Goal: Transaction & Acquisition: Purchase product/service

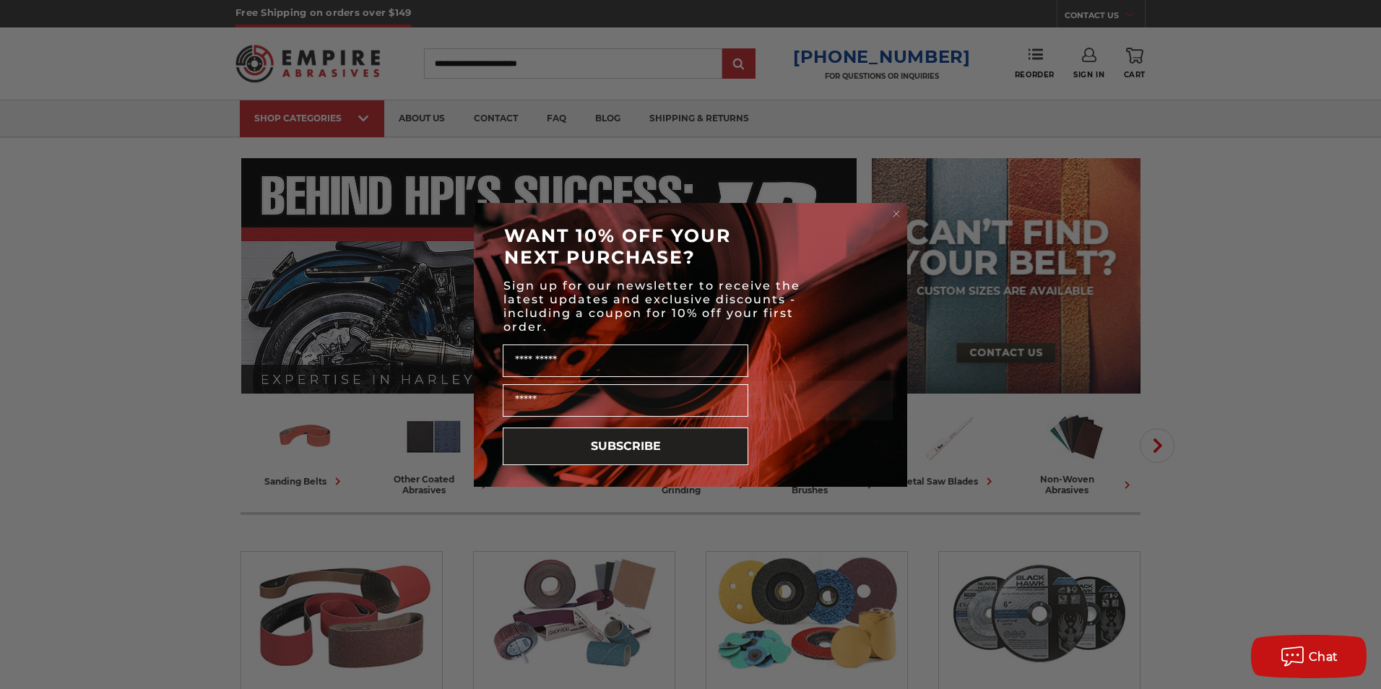
click at [894, 215] on circle "Close dialog" at bounding box center [897, 214] width 14 height 14
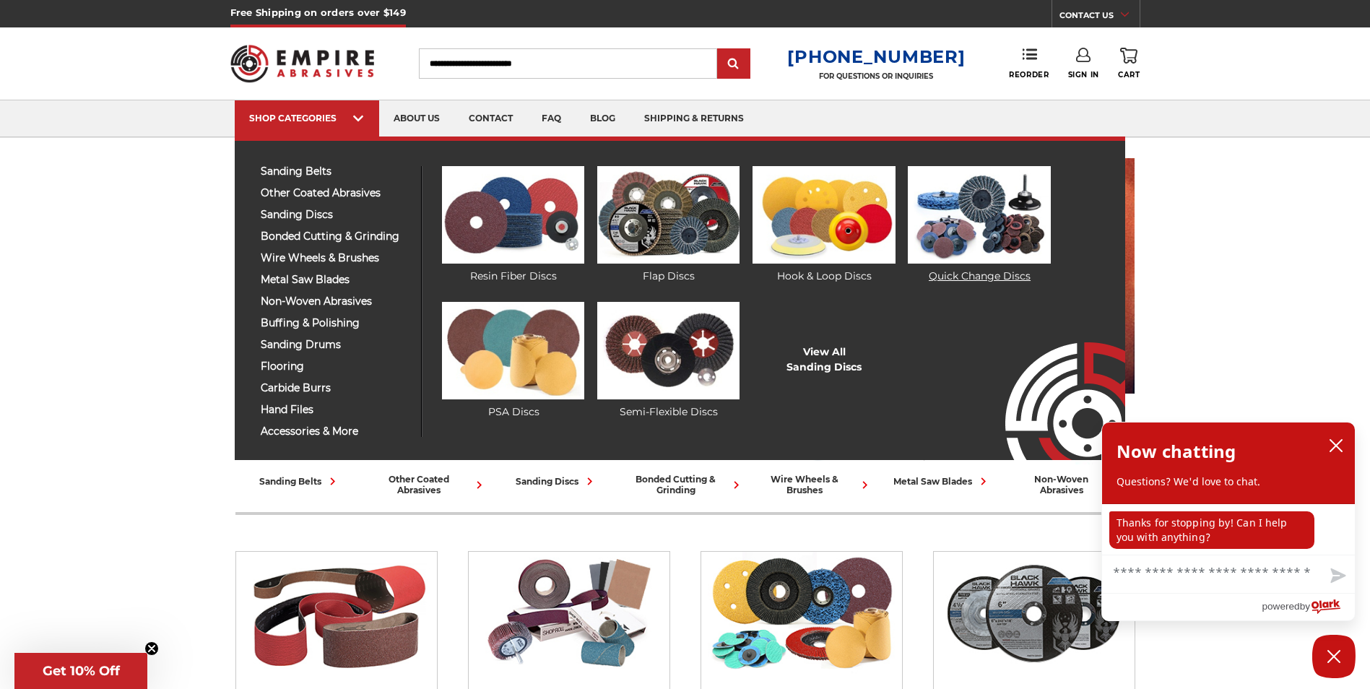
click at [995, 210] on img at bounding box center [979, 215] width 142 height 98
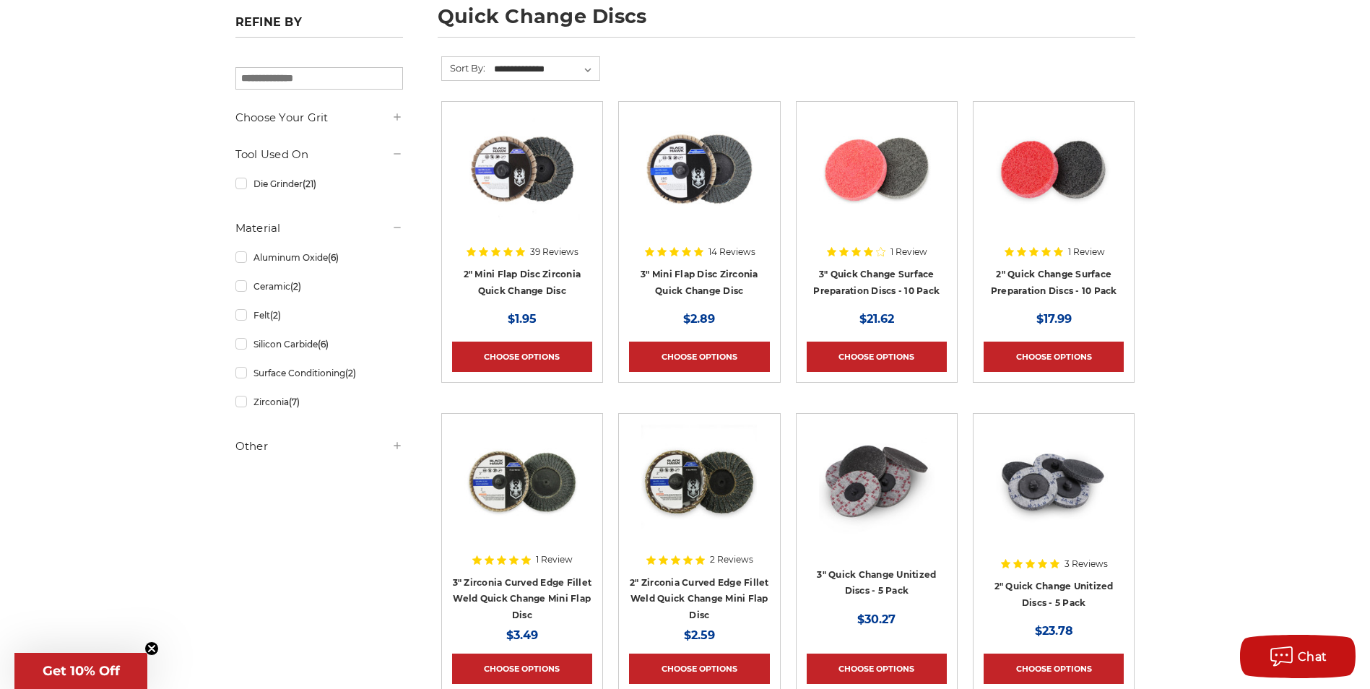
scroll to position [253, 0]
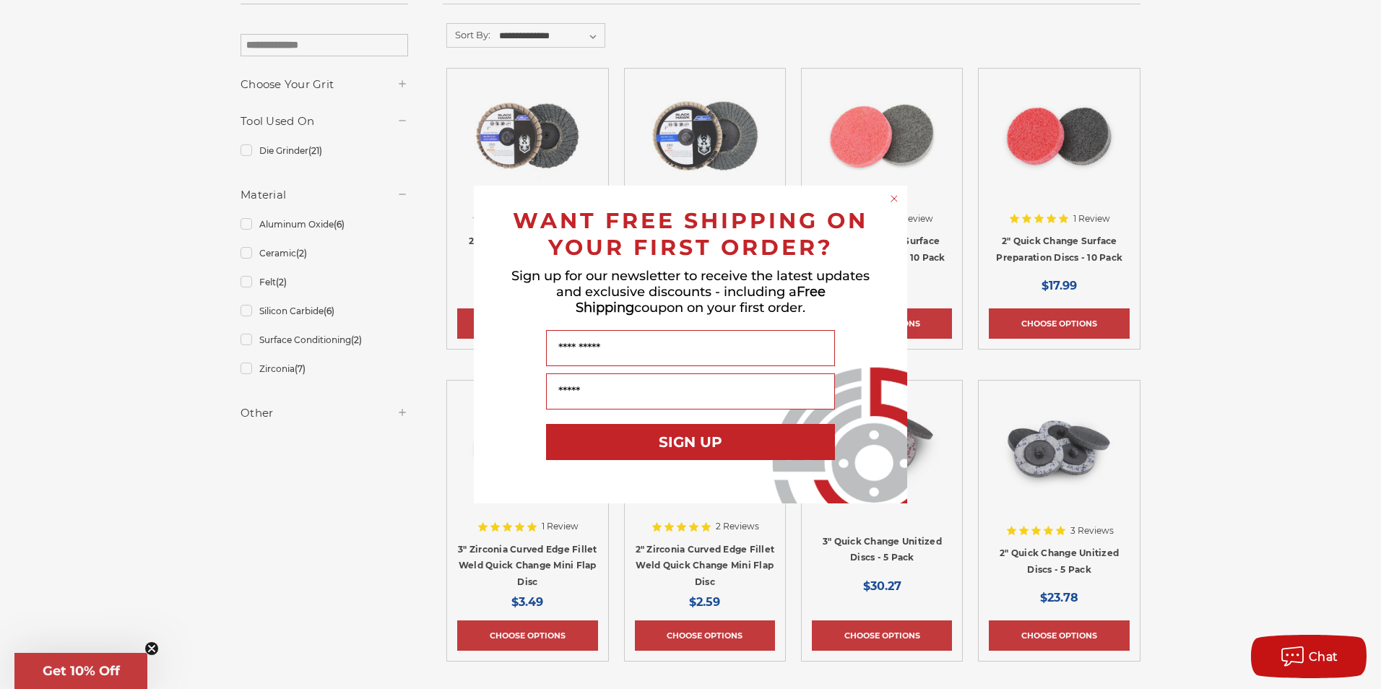
click at [896, 197] on icon "Close dialog" at bounding box center [894, 199] width 6 height 6
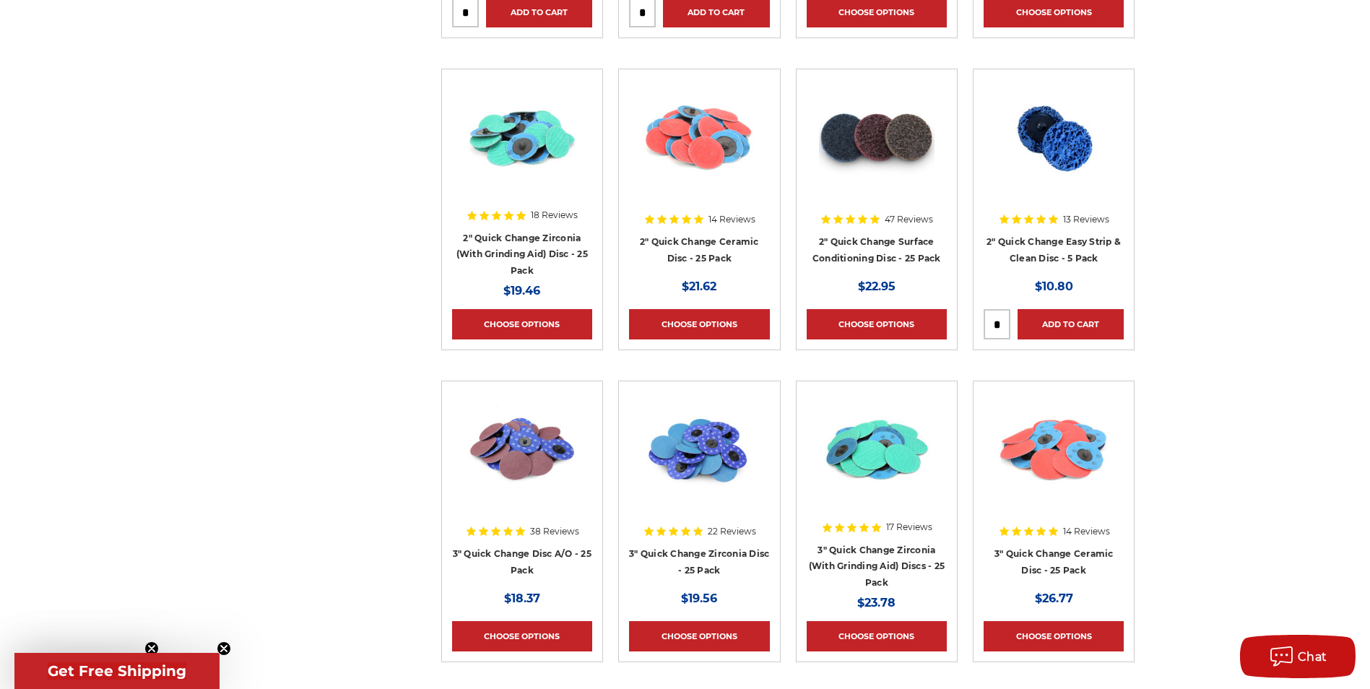
scroll to position [1264, 0]
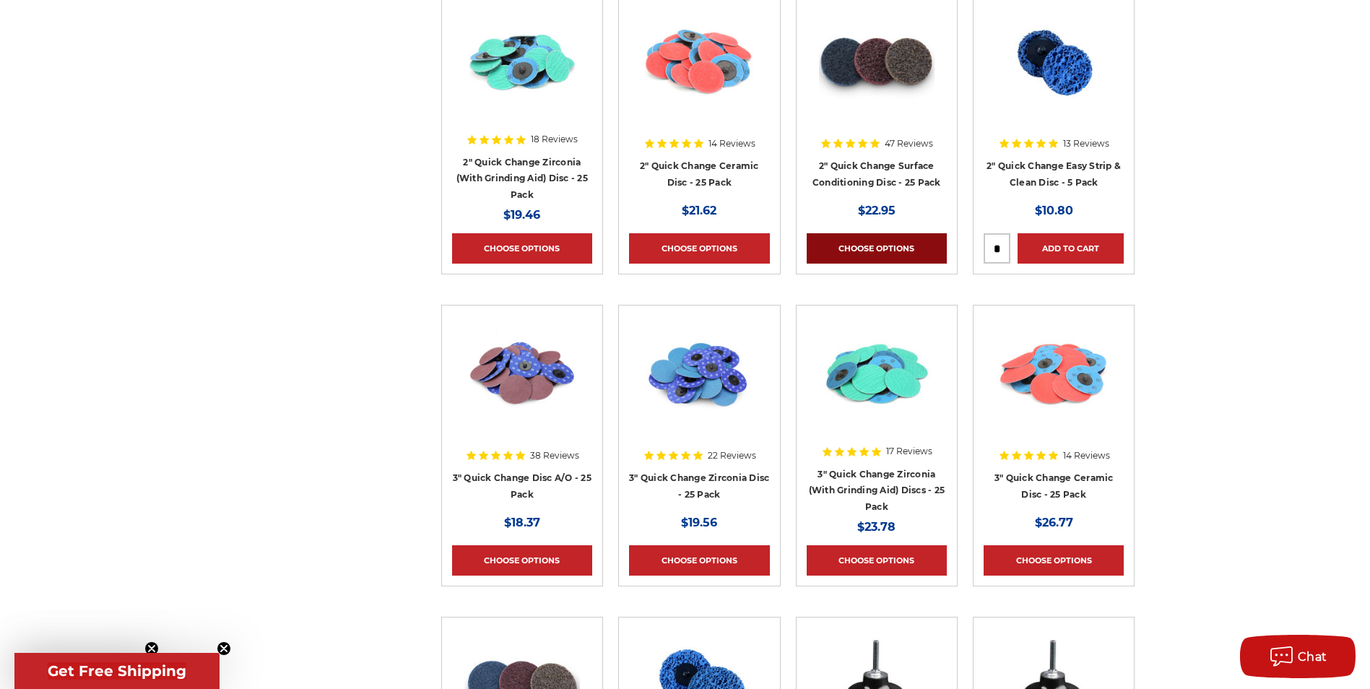
click at [855, 235] on link "Choose Options" at bounding box center [877, 248] width 140 height 30
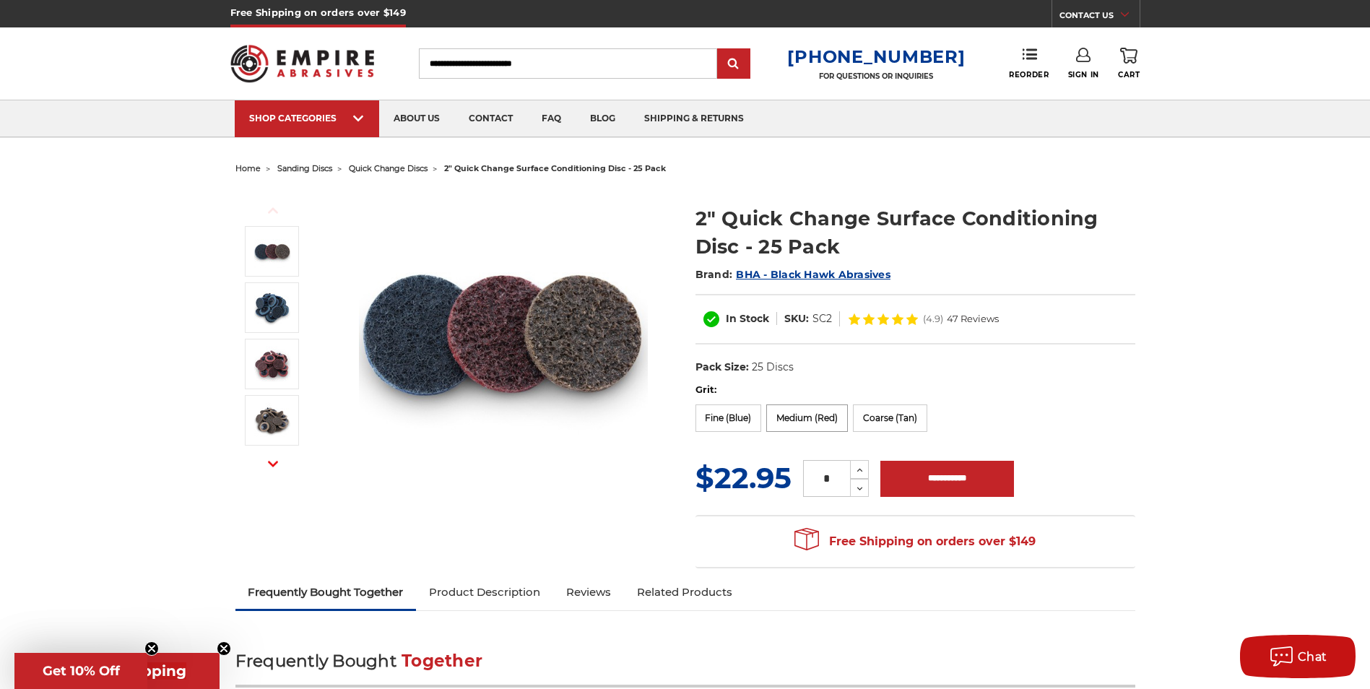
click at [804, 415] on label "Medium (Red)" at bounding box center [807, 418] width 82 height 27
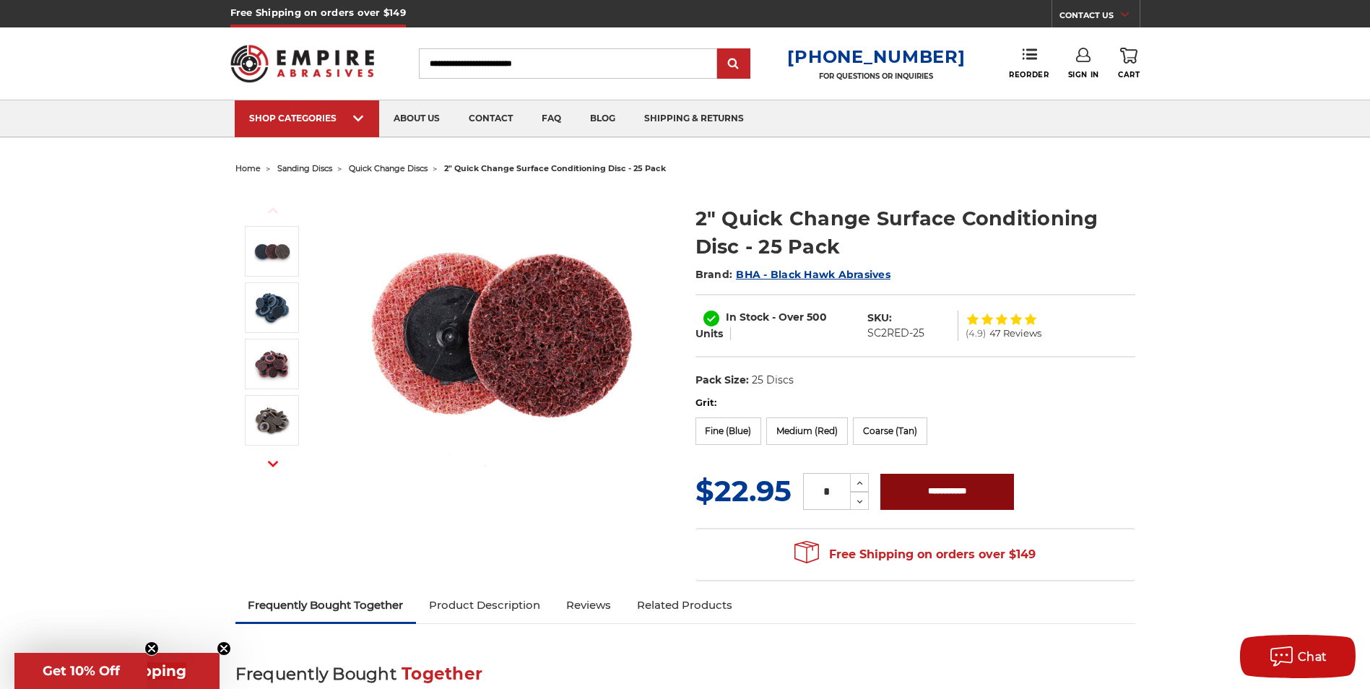
click at [956, 499] on input "**********" at bounding box center [948, 492] width 134 height 36
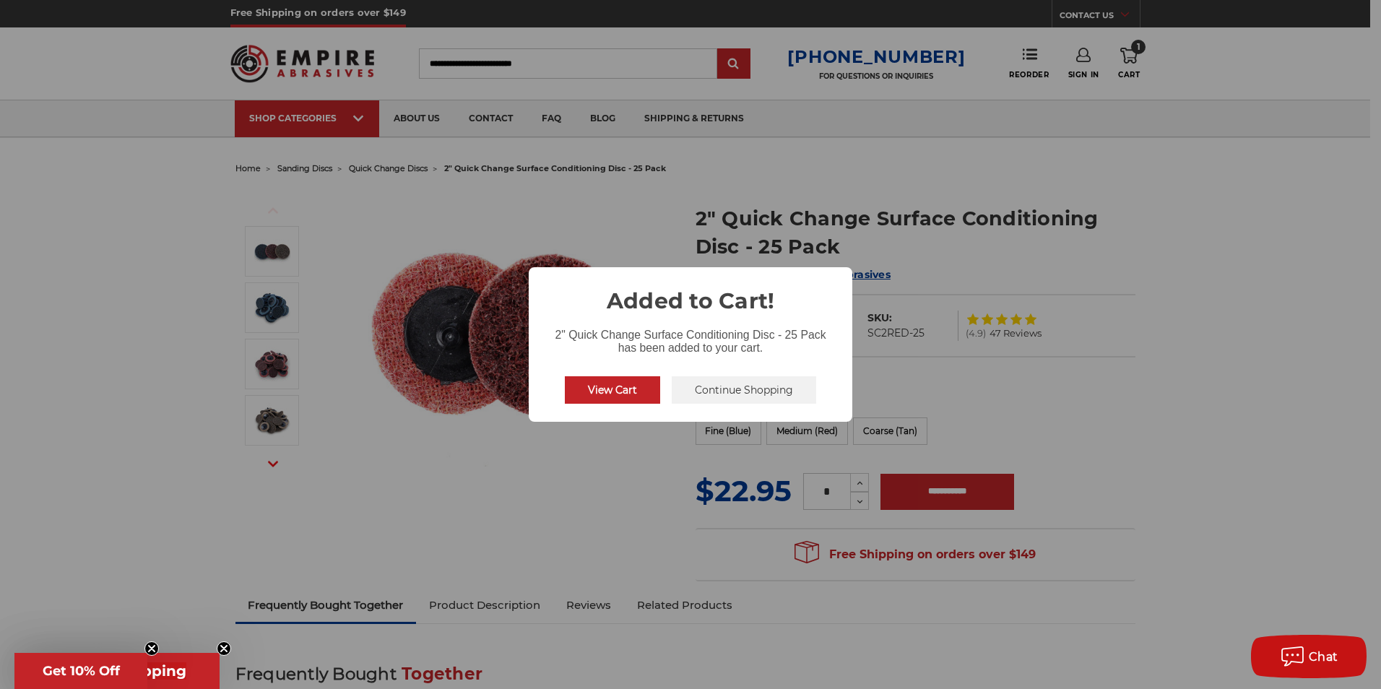
click at [717, 386] on button "Continue Shopping" at bounding box center [744, 389] width 144 height 27
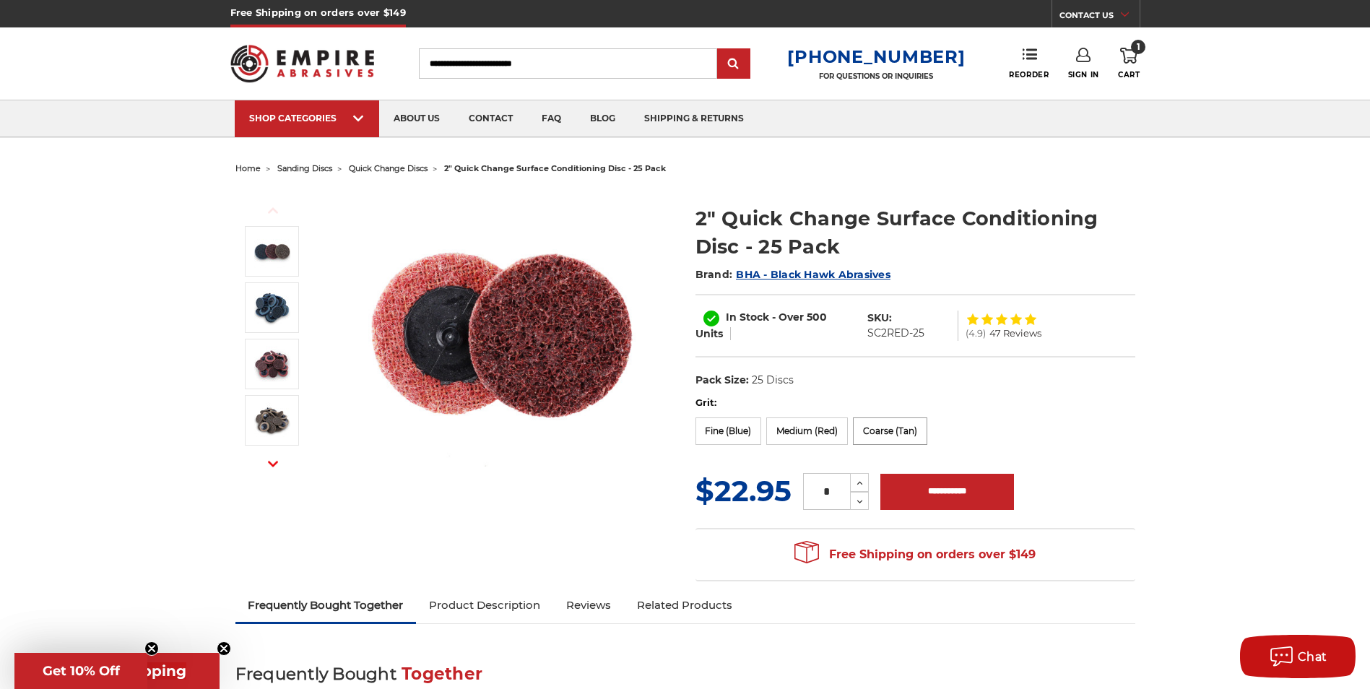
click at [896, 423] on label "Coarse (Tan)" at bounding box center [890, 431] width 74 height 27
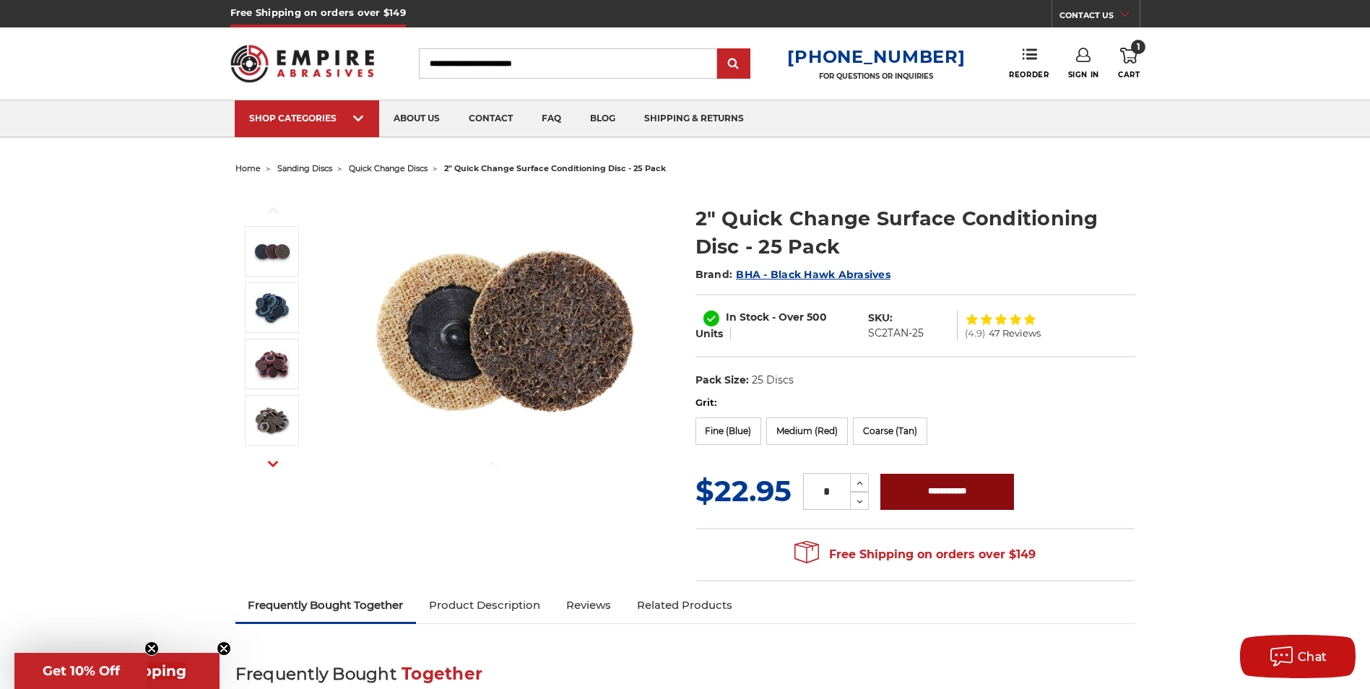
click at [934, 486] on input "**********" at bounding box center [948, 492] width 134 height 36
type input "**********"
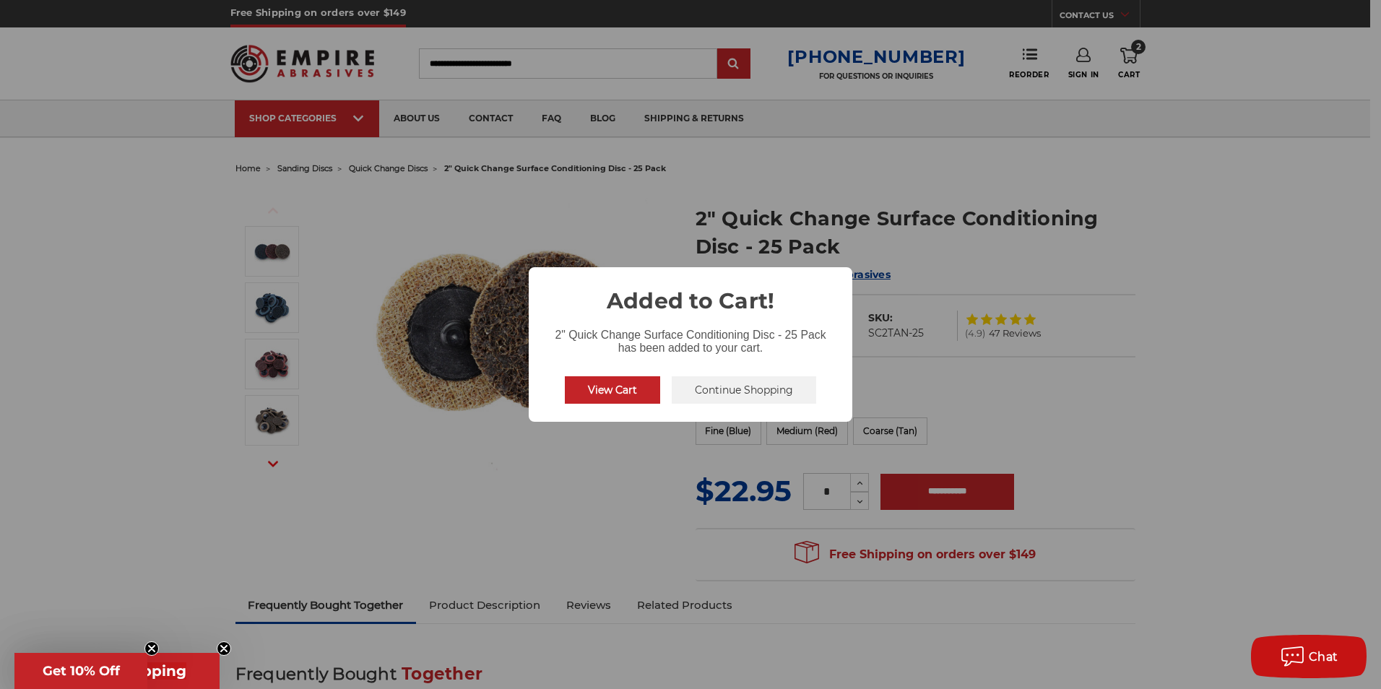
click at [776, 387] on button "Continue Shopping" at bounding box center [744, 389] width 144 height 27
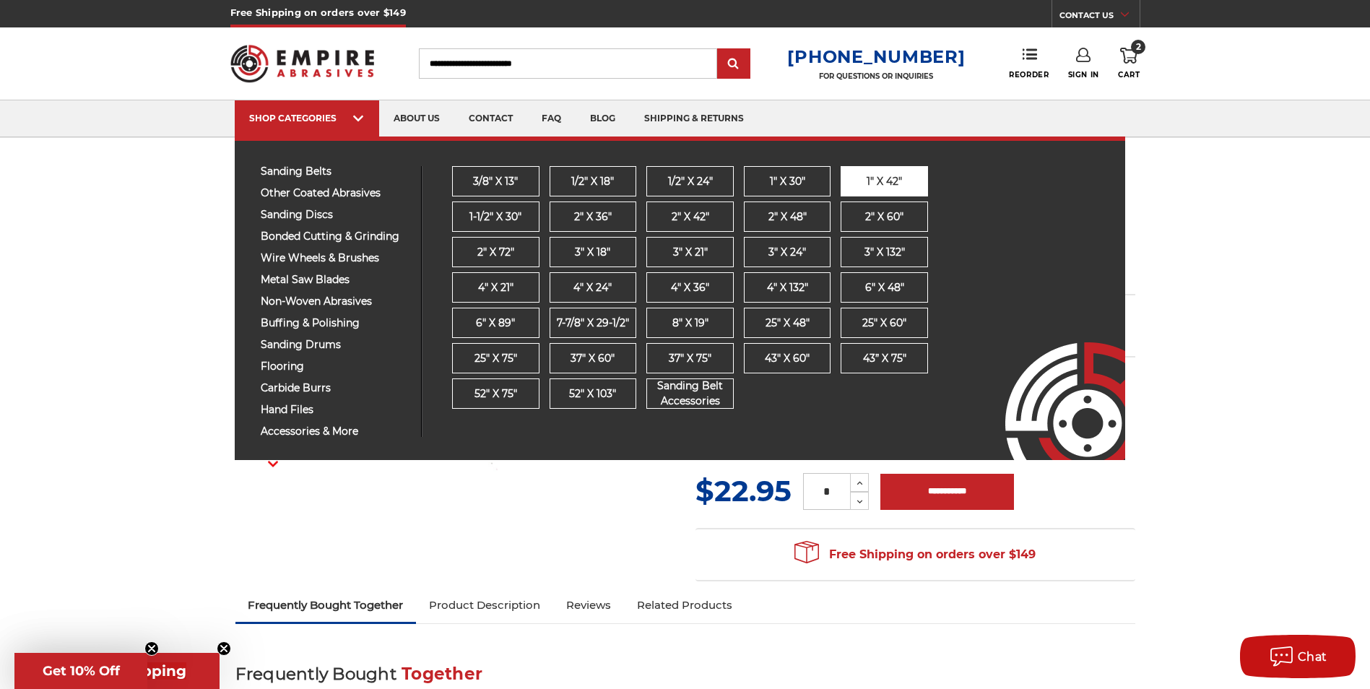
click at [888, 179] on span "1" x 42"" at bounding box center [884, 181] width 35 height 15
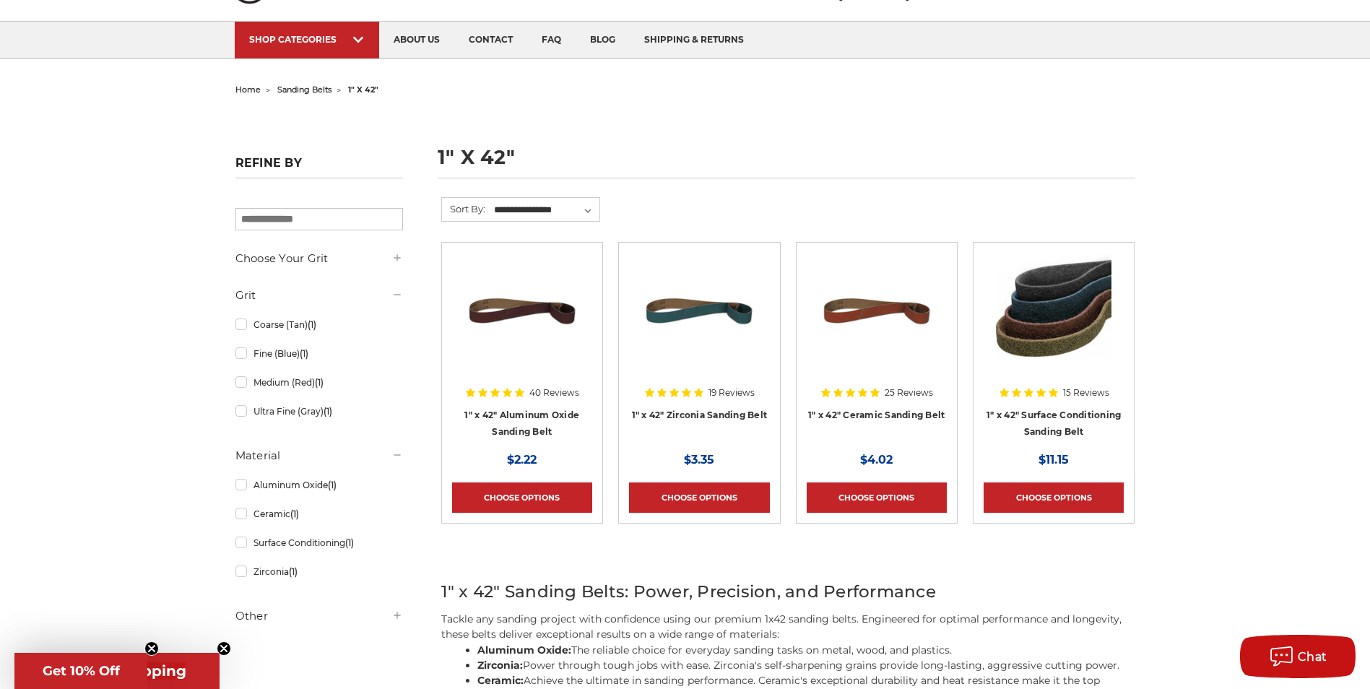
scroll to position [126, 0]
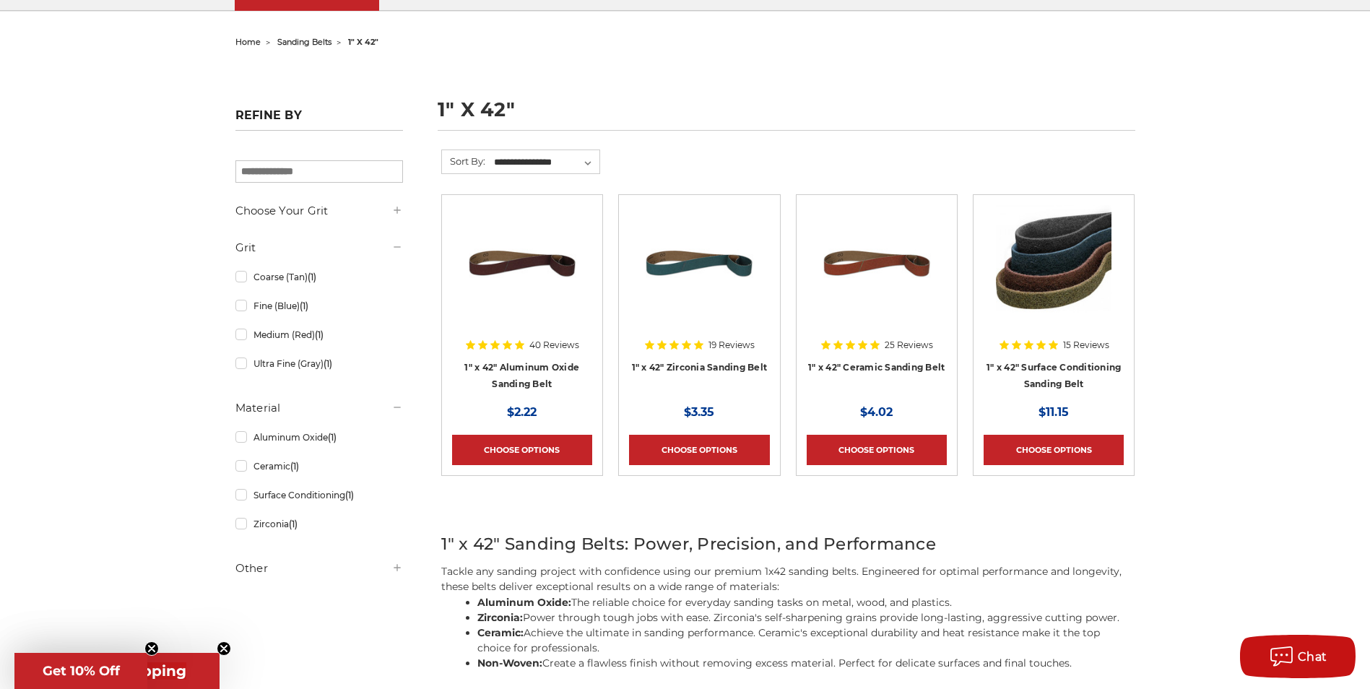
click at [1034, 288] on img at bounding box center [1054, 263] width 116 height 116
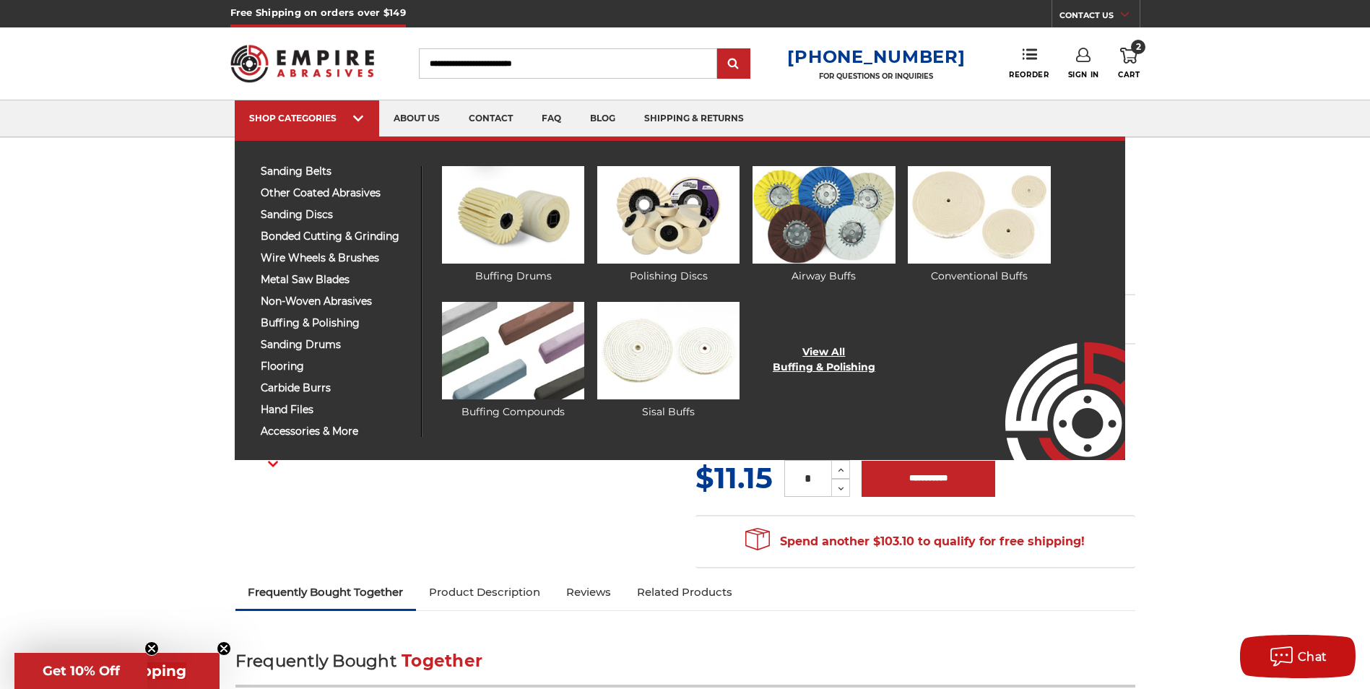
click at [821, 355] on link "View All Buffing & Polishing" at bounding box center [824, 360] width 103 height 30
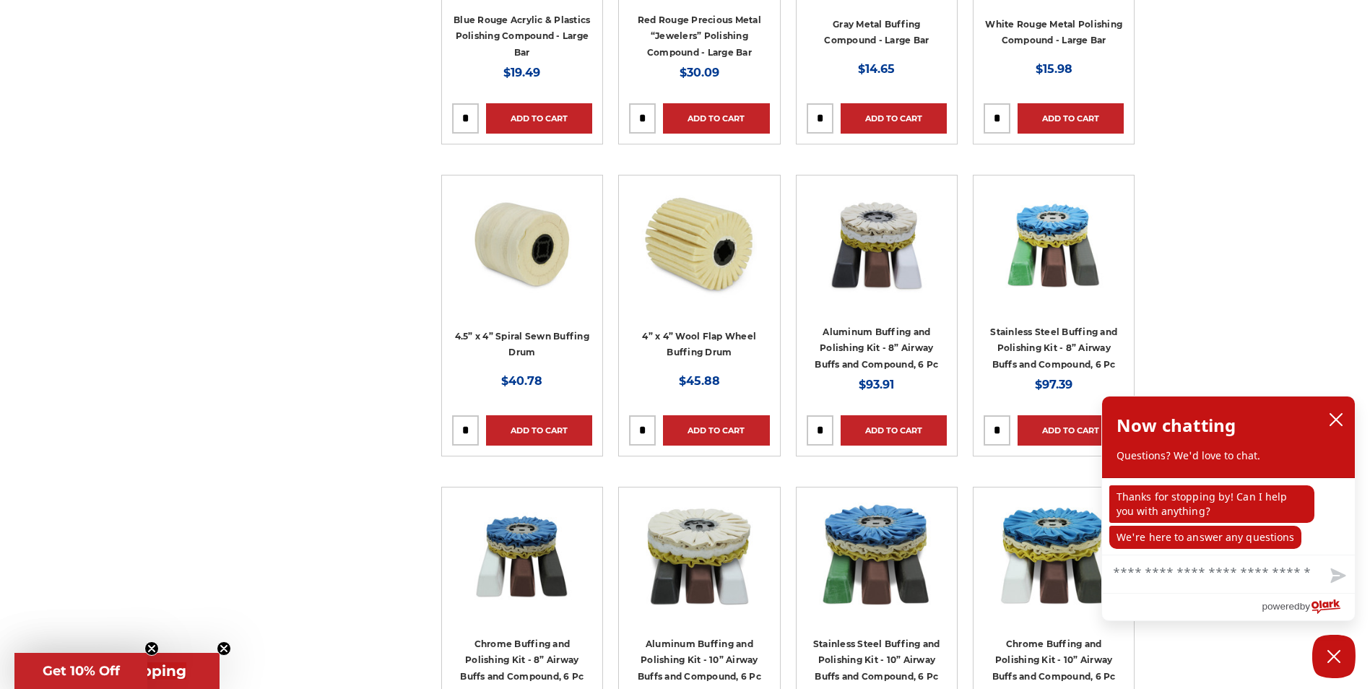
scroll to position [4314, 0]
